Goal: Complete application form

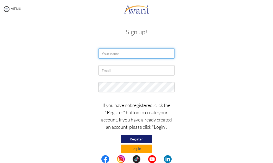
click at [119, 52] on input "text" at bounding box center [136, 53] width 76 height 10
type input "Aminu Idris"
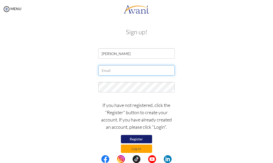
click at [119, 67] on input "text" at bounding box center [136, 70] width 76 height 10
type input "[EMAIL_ADDRESS][DOMAIN_NAME]"
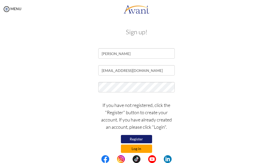
click at [136, 150] on button "Log in" at bounding box center [136, 149] width 31 height 8
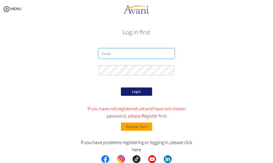
click at [112, 55] on input "email" at bounding box center [136, 53] width 76 height 10
type input "[EMAIL_ADDRESS][DOMAIN_NAME]"
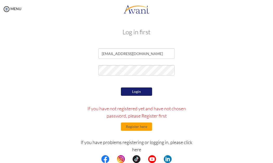
click at [127, 90] on button "Login" at bounding box center [136, 92] width 31 height 8
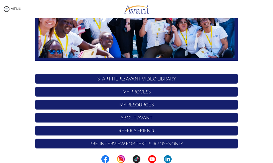
scroll to position [101, 0]
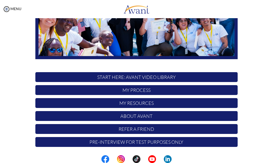
click at [117, 143] on p "Pre-Interview for test purposes only" at bounding box center [136, 142] width 202 height 10
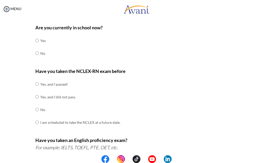
scroll to position [26, 0]
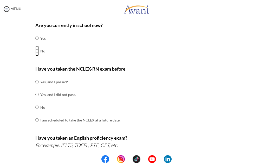
click at [35, 51] on input "radio" at bounding box center [36, 51] width 3 height 10
radio input "true"
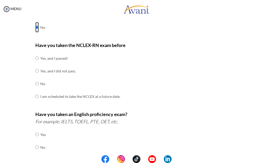
scroll to position [52, 0]
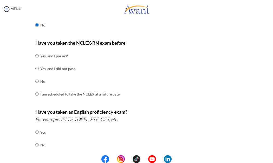
click at [39, 80] on td at bounding box center [40, 81] width 2 height 13
click at [35, 82] on input "radio" at bounding box center [36, 81] width 3 height 10
radio input "true"
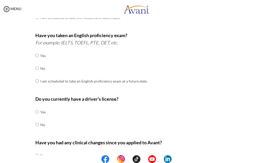
scroll to position [130, 0]
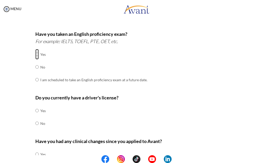
click at [36, 57] on input "radio" at bounding box center [36, 54] width 3 height 10
radio input "true"
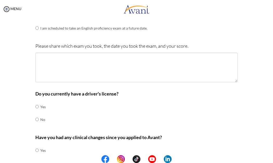
scroll to position [182, 0]
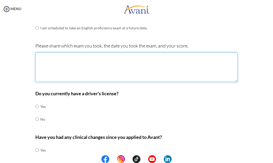
click at [40, 64] on textarea at bounding box center [136, 67] width 202 height 30
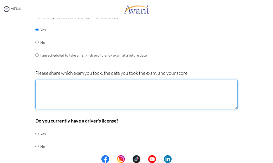
scroll to position [156, 0]
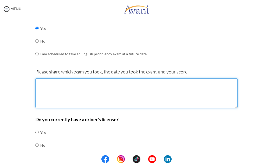
click at [51, 96] on textarea at bounding box center [136, 93] width 202 height 30
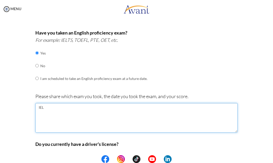
scroll to position [130, 0]
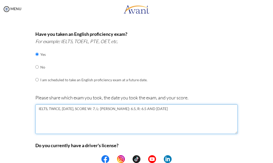
click at [75, 108] on textarea "IELTS, TWICE, [DATE], SCORE W: 7, L: [PERSON_NAME]: 6.5, R: 6.5 AND [DATE]" at bounding box center [136, 119] width 202 height 30
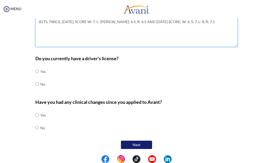
scroll to position [217, 0]
type textarea "IELTS, TWICE, [DATE], SCORE W: 7, L: [PERSON_NAME]: 6.5, R: 6.5 AND [DATE] SCOR…"
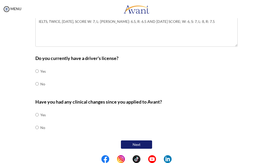
click at [39, 84] on td at bounding box center [40, 84] width 2 height 13
click at [40, 84] on td "No" at bounding box center [42, 84] width 5 height 13
click at [35, 85] on input "radio" at bounding box center [36, 84] width 3 height 10
radio input "true"
click at [35, 128] on input "radio" at bounding box center [36, 127] width 3 height 10
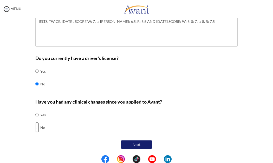
radio input "true"
click at [121, 147] on button "Next" at bounding box center [136, 145] width 31 height 8
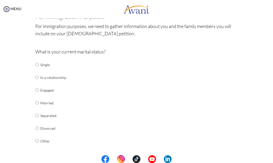
scroll to position [36, 0]
click at [42, 105] on td "Married" at bounding box center [53, 103] width 26 height 13
click at [35, 103] on input "radio" at bounding box center [36, 103] width 3 height 10
radio input "true"
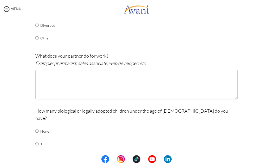
scroll to position [140, 0]
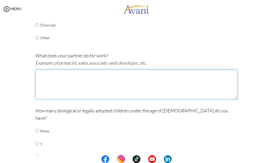
click at [51, 84] on textarea at bounding box center [136, 85] width 202 height 30
type textarea "r"
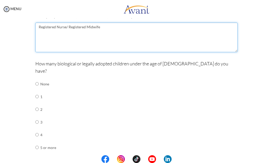
scroll to position [192, 0]
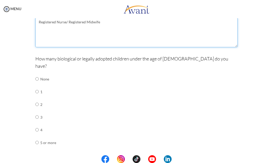
type textarea "Registered Nurse/ Registered Midwife"
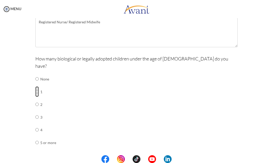
click at [35, 87] on input "radio" at bounding box center [36, 92] width 3 height 10
radio input "true"
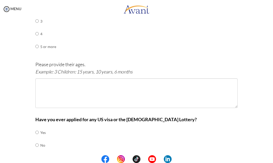
scroll to position [296, 0]
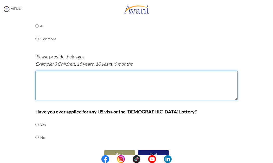
click at [49, 78] on textarea at bounding box center [136, 86] width 202 height 30
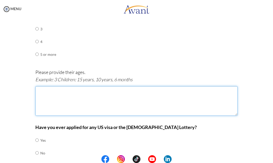
scroll to position [299, 0]
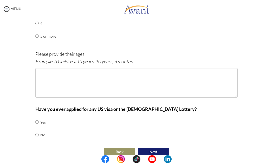
click at [40, 129] on td "No" at bounding box center [42, 135] width 5 height 13
click at [36, 130] on input "radio" at bounding box center [36, 135] width 3 height 10
radio input "true"
drag, startPoint x: 147, startPoint y: 147, endPoint x: 144, endPoint y: 144, distance: 4.1
click at [147, 148] on button "Next" at bounding box center [153, 152] width 31 height 8
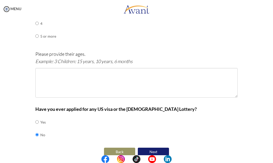
scroll to position [299, 0]
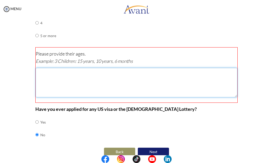
click at [64, 85] on textarea at bounding box center [137, 83] width 202 height 30
type textarea "1 month, 10 days"
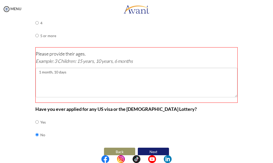
click at [151, 148] on button "Next" at bounding box center [153, 152] width 31 height 8
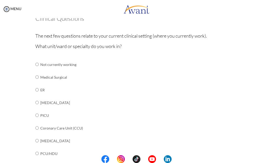
scroll to position [36, 0]
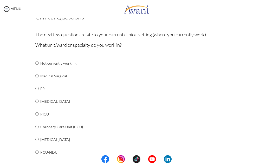
click at [46, 78] on td "Medical Surgical" at bounding box center [80, 76] width 81 height 13
click at [35, 76] on input "radio" at bounding box center [36, 76] width 3 height 10
radio input "true"
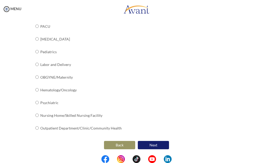
scroll to position [214, 0]
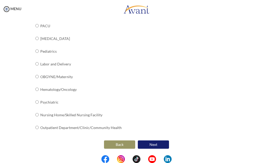
click at [82, 129] on td "Outpatient Department/Clinic/Community Health" at bounding box center [80, 127] width 81 height 13
click at [35, 127] on input "radio" at bounding box center [36, 127] width 3 height 10
radio input "true"
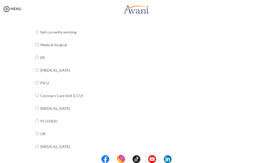
scroll to position [0, 0]
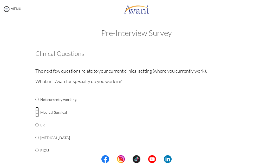
click at [35, 113] on input "radio" at bounding box center [36, 112] width 3 height 10
radio input "true"
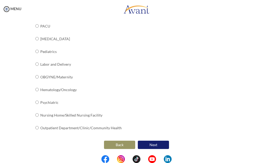
scroll to position [214, 0]
click at [142, 143] on button "Next" at bounding box center [153, 145] width 31 height 9
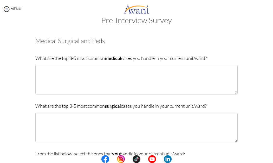
scroll to position [10, 0]
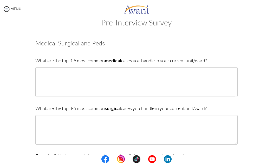
drag, startPoint x: 34, startPoint y: 42, endPoint x: 209, endPoint y: 59, distance: 175.7
click at [209, 59] on div "Medical Surgical and Peds What are the top 3-5 most common medical cases you ha…" at bounding box center [136, 164] width 202 height 248
copy div "Medical Surgical and Peds What are the top 3-5 most common medical cases you ha…"
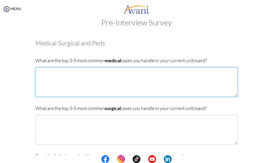
click at [100, 82] on textarea at bounding box center [136, 82] width 202 height 30
paste textarea "Road Traffic Accident (RTA) Injuries & Trauma"
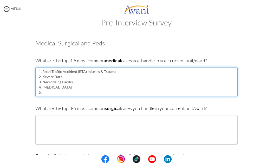
paste textarea "[MEDICAL_DATA] perforation,"
type textarea "1. Road Traffic Accident (RTA) Injuries & Trauma 2. Severe Burn 3. Necrotizing …"
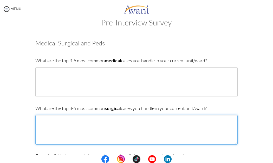
click at [67, 133] on textarea at bounding box center [136, 130] width 202 height 30
paste textarea "1. Road Traffic Accident (RTA) Injuries & Trauma 2. Severe Burn 3. Necrotizing …"
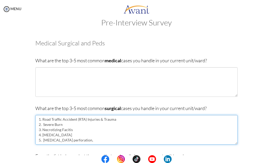
type textarea "1. Road Traffic Accident (RTA) Injuries & Trauma 2. Severe Burn 3. Necrotizing …"
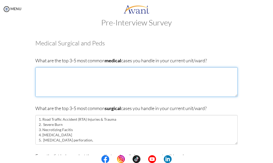
click at [46, 73] on textarea at bounding box center [136, 82] width 202 height 30
click at [107, 78] on textarea "1. Hypertensive crisis 2. Metabolic and [MEDICAL_DATA] (DM) 3." at bounding box center [136, 82] width 202 height 30
click at [91, 84] on textarea "1. Hypertensive crisis 2. Metabolic and [MEDICAL_DATA] (DM) 3." at bounding box center [136, 82] width 202 height 30
paste textarea "stroke, [MEDICAL_DATA], or [MEDICAL_DATA]"
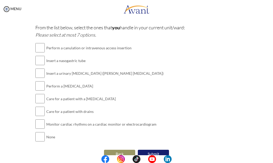
scroll to position [140, 0]
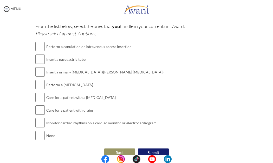
type textarea "1. Hypertensive crisis 2. Metabolic and [MEDICAL_DATA] (DM) 3. Stroke 4. [MEDIC…"
click at [35, 47] on input "checkbox" at bounding box center [39, 46] width 9 height 10
checkbox input "true"
click at [37, 60] on input "checkbox" at bounding box center [39, 59] width 9 height 10
checkbox input "true"
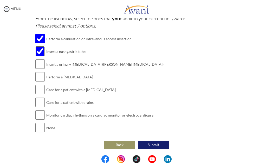
scroll to position [148, 0]
click at [39, 63] on input "checkbox" at bounding box center [39, 64] width 9 height 10
checkbox input "true"
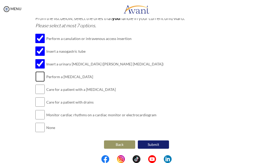
click at [42, 77] on input "checkbox" at bounding box center [39, 76] width 9 height 10
checkbox input "true"
click at [41, 89] on input "checkbox" at bounding box center [39, 89] width 9 height 10
checkbox input "true"
click at [42, 102] on input "checkbox" at bounding box center [39, 102] width 9 height 10
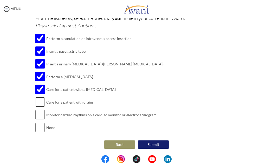
checkbox input "true"
click at [42, 113] on input "checkbox" at bounding box center [39, 115] width 9 height 10
checkbox input "true"
click at [148, 144] on button "Submit" at bounding box center [153, 145] width 31 height 8
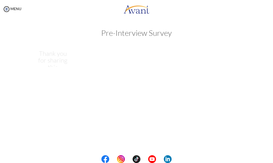
scroll to position [0, 0]
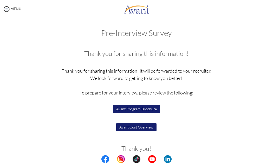
click at [127, 128] on button "Avant Cost Overview" at bounding box center [136, 127] width 40 height 8
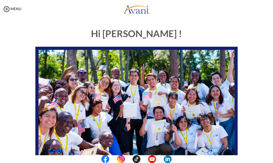
drag, startPoint x: 262, startPoint y: 113, endPoint x: 253, endPoint y: 113, distance: 9.6
click at [0, 0] on div at bounding box center [0, 0] width 0 height 0
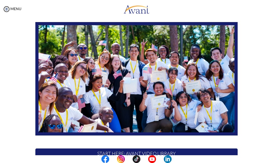
scroll to position [26, 0]
